Goal: Task Accomplishment & Management: Manage account settings

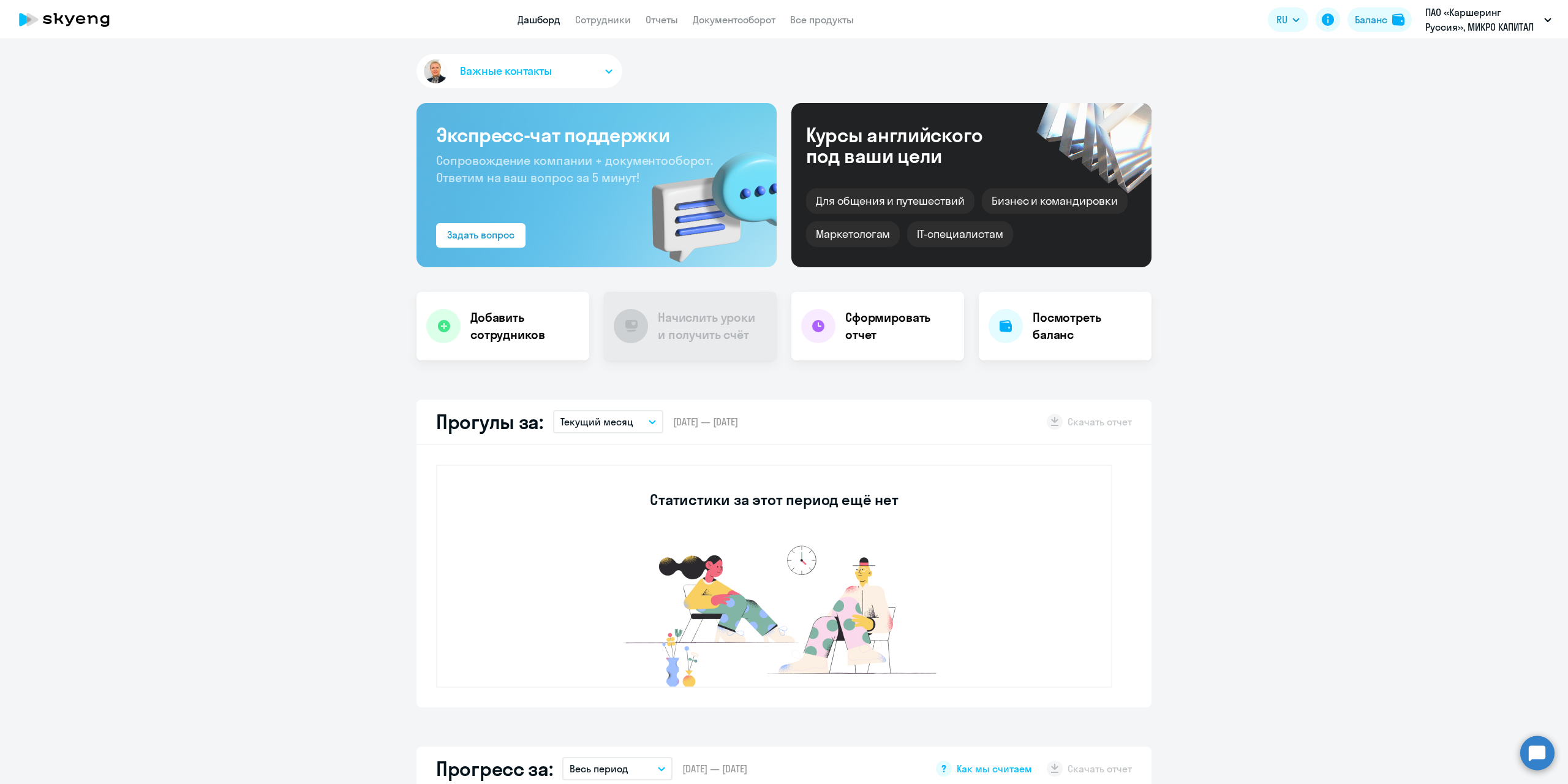
click at [1370, 2] on app-header "Дашборд Сотрудники Отчеты Документооборот Все продукты Дашборд Сотрудники Отчет…" at bounding box center [784, 20] width 1568 height 40
click at [1363, 16] on div "Баланс" at bounding box center [1370, 20] width 32 height 14
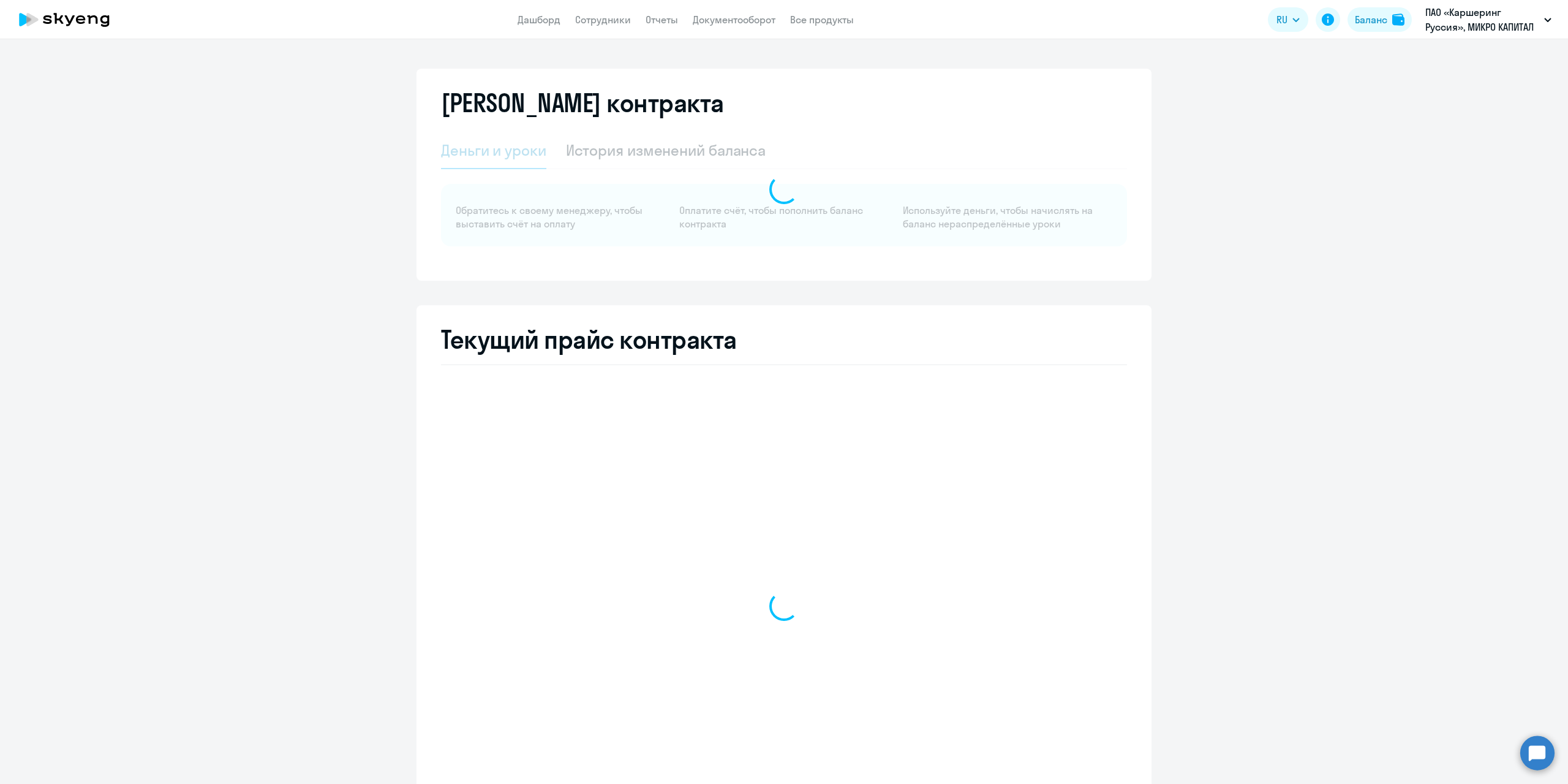
select select "english_adult_not_native_speaker"
